Goal: Task Accomplishment & Management: Manage account settings

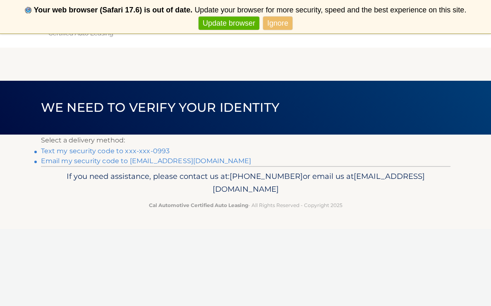
click at [156, 150] on link "Text my security code to xxx-xxx-0993" at bounding box center [105, 151] width 129 height 8
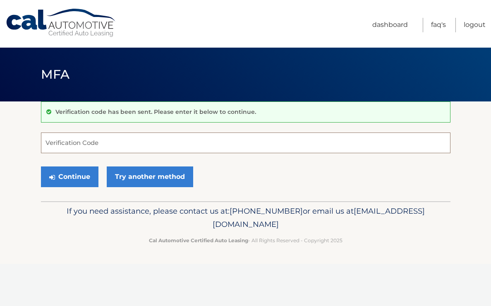
click at [122, 144] on input "Verification Code" at bounding box center [245, 142] width 409 height 21
type input "223240"
click at [69, 176] on button "Continue" at bounding box center [69, 176] width 57 height 21
click at [82, 177] on button "Continue" at bounding box center [69, 176] width 57 height 21
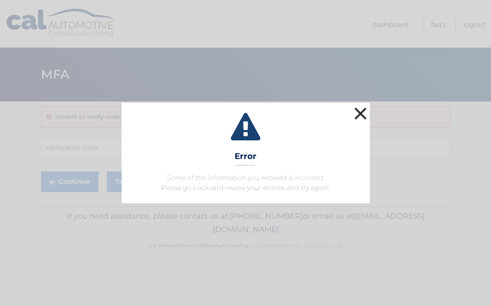
click at [360, 111] on button "×" at bounding box center [360, 113] width 17 height 17
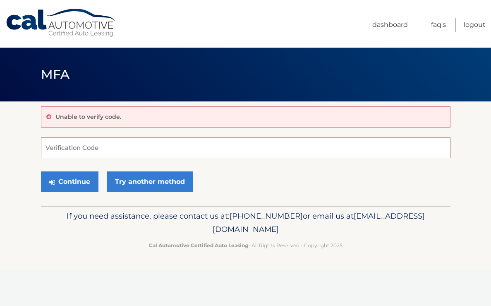
click at [72, 149] on input "Verification Code" at bounding box center [245, 147] width 409 height 21
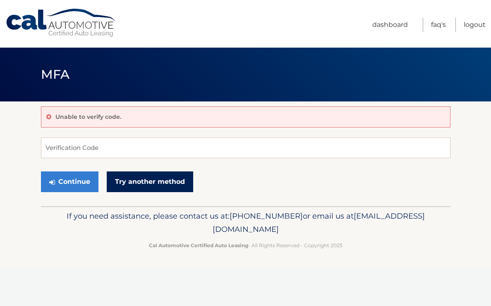
click at [137, 183] on link "Try another method" at bounding box center [150, 181] width 86 height 21
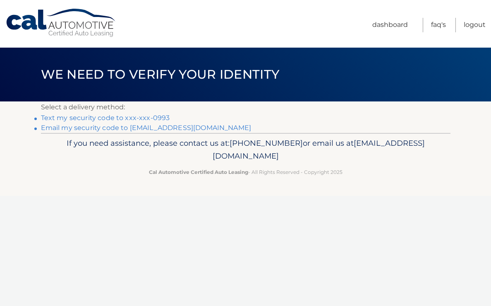
click at [119, 128] on link "**********" at bounding box center [146, 128] width 211 height 8
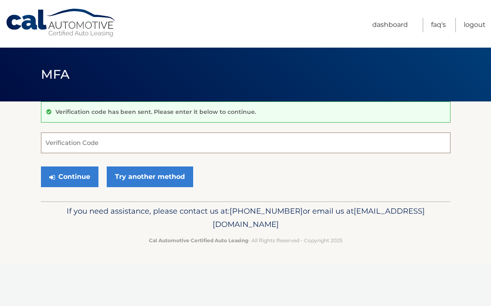
paste input "708916"
type input "708916"
click at [67, 175] on button "Continue" at bounding box center [69, 176] width 57 height 21
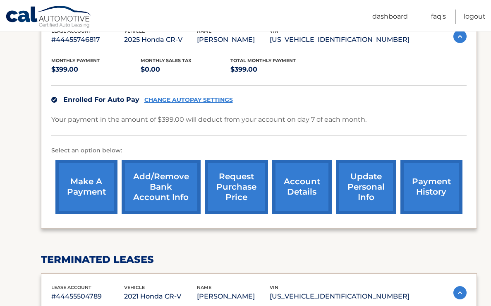
scroll to position [154, 0]
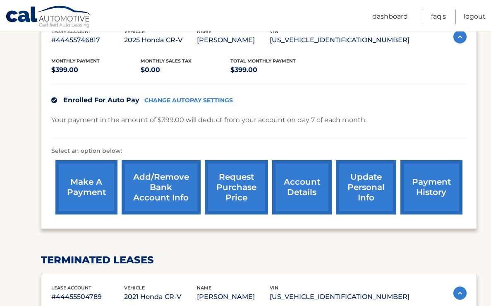
click at [290, 189] on link "account details" at bounding box center [302, 187] width 60 height 54
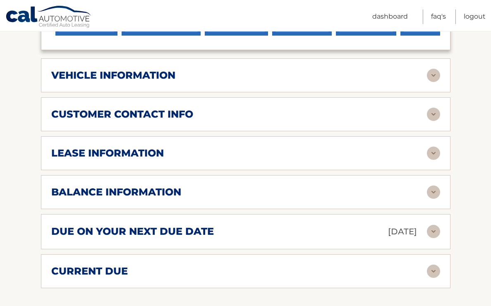
scroll to position [351, 0]
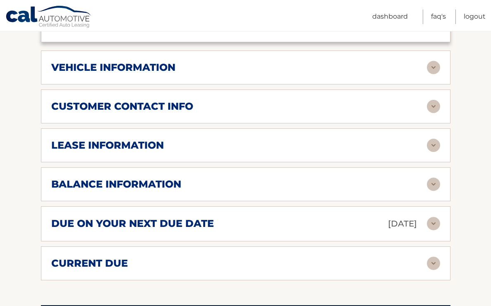
click at [430, 143] on img at bounding box center [433, 145] width 13 height 13
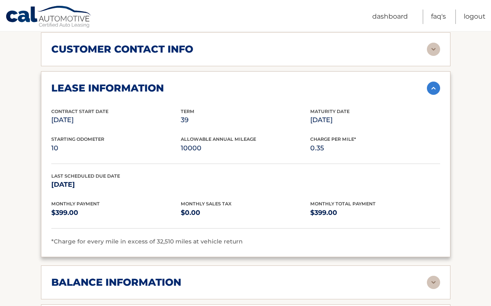
scroll to position [411, 0]
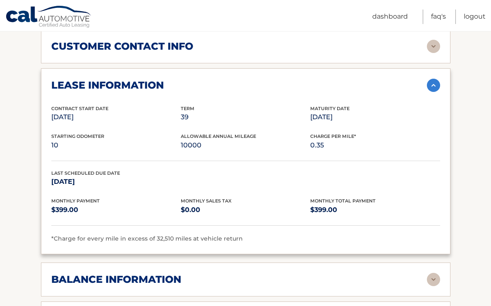
drag, startPoint x: 311, startPoint y: 116, endPoint x: 358, endPoint y: 116, distance: 47.2
click at [358, 116] on p "[DATE]" at bounding box center [374, 117] width 129 height 12
copy p "[DATE]"
